Goal: Navigation & Orientation: Find specific page/section

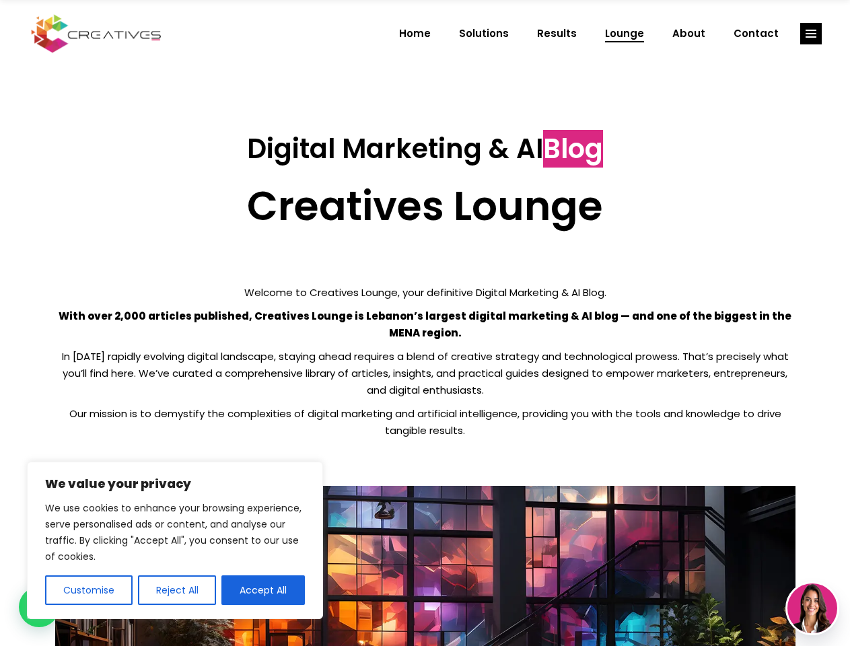
click at [425, 323] on p "With over 2,000 articles published, Creatives Lounge is Lebanon’s largest digit…" at bounding box center [425, 325] width 740 height 34
click at [88, 590] on button "Customise" at bounding box center [88, 590] width 87 height 30
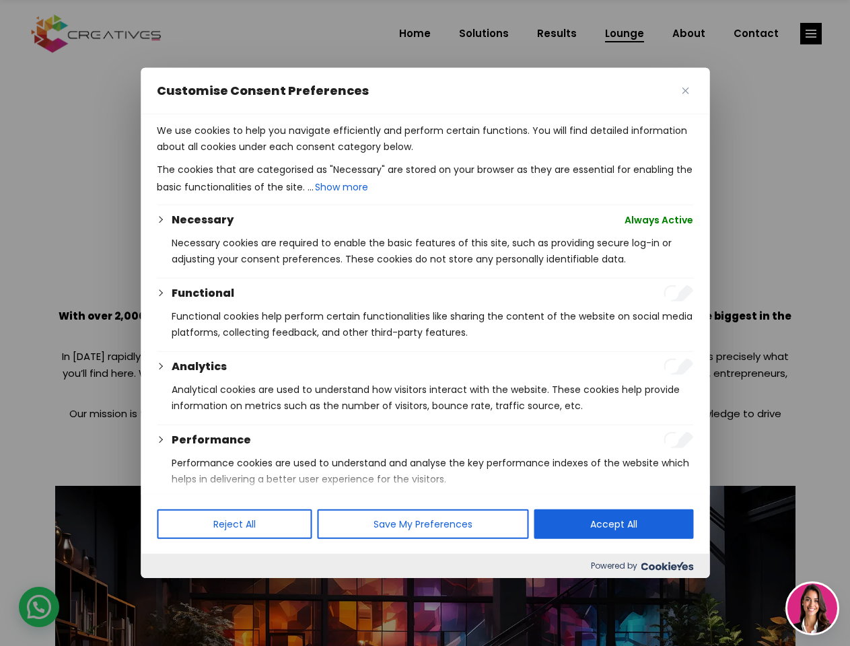
click at [176, 590] on div at bounding box center [425, 323] width 850 height 646
click at [263, 155] on p "We use cookies to help you navigate efficiently and perform certain functions. …" at bounding box center [425, 138] width 536 height 32
click at [811, 34] on div at bounding box center [425, 323] width 850 height 646
click at [812, 608] on img at bounding box center [812, 609] width 50 height 50
